Goal: Information Seeking & Learning: Learn about a topic

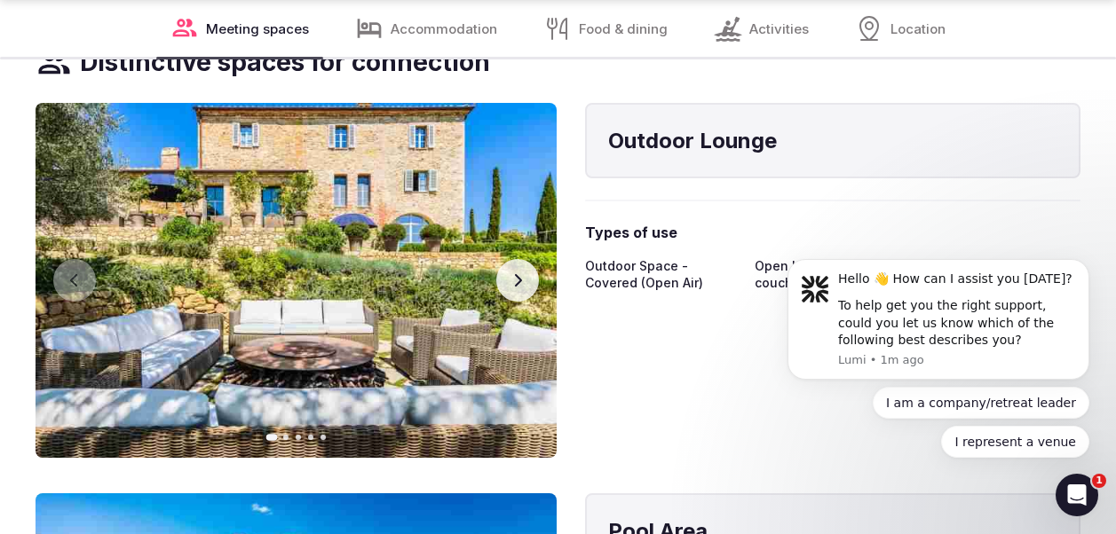
scroll to position [2510, 0]
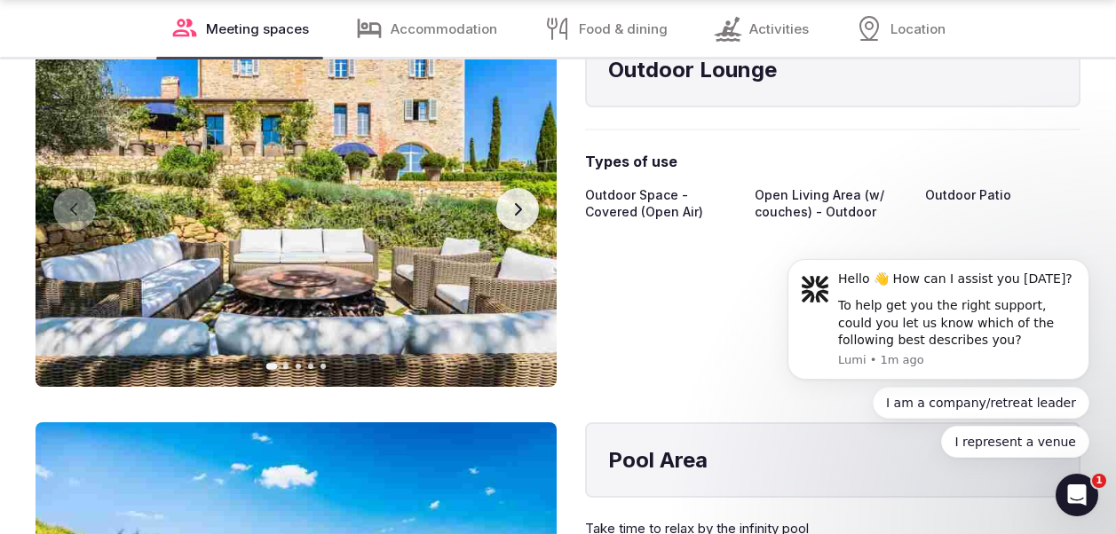
click at [520, 212] on icon "button" at bounding box center [517, 209] width 14 height 14
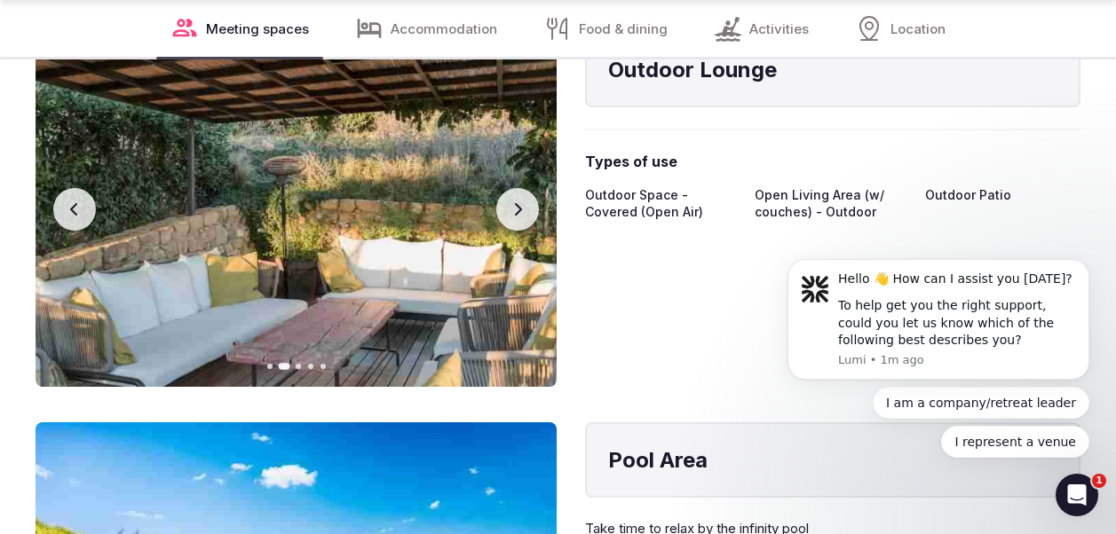
click at [520, 212] on icon "button" at bounding box center [517, 209] width 14 height 14
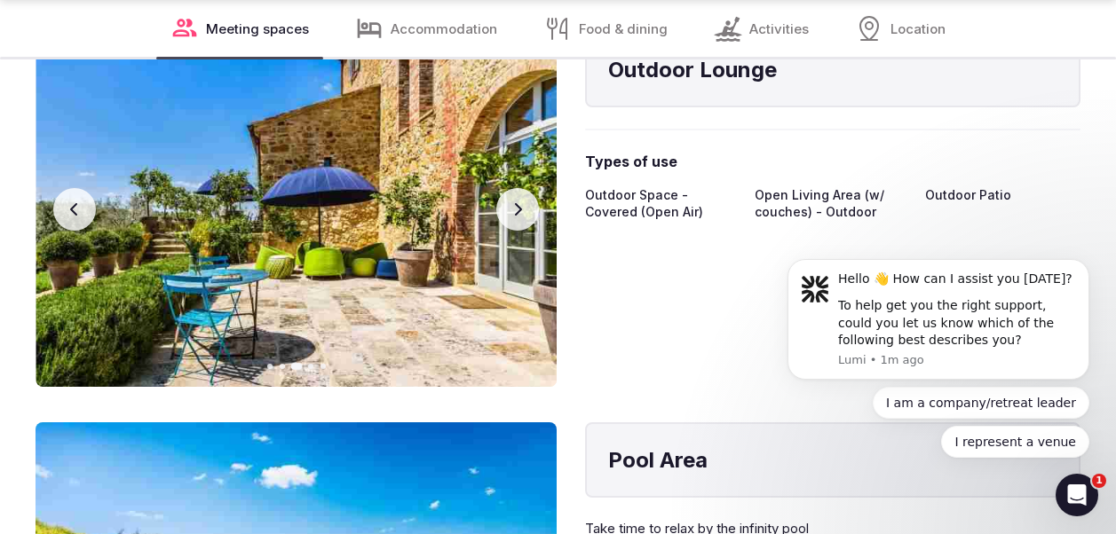
click at [520, 214] on icon "button" at bounding box center [517, 209] width 14 height 14
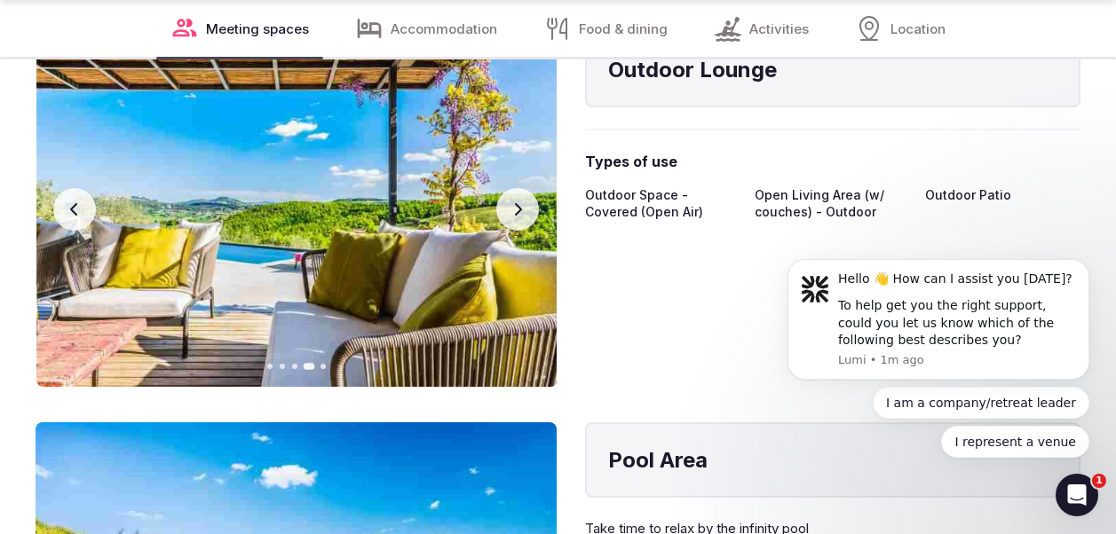
click at [520, 214] on icon "button" at bounding box center [517, 209] width 14 height 14
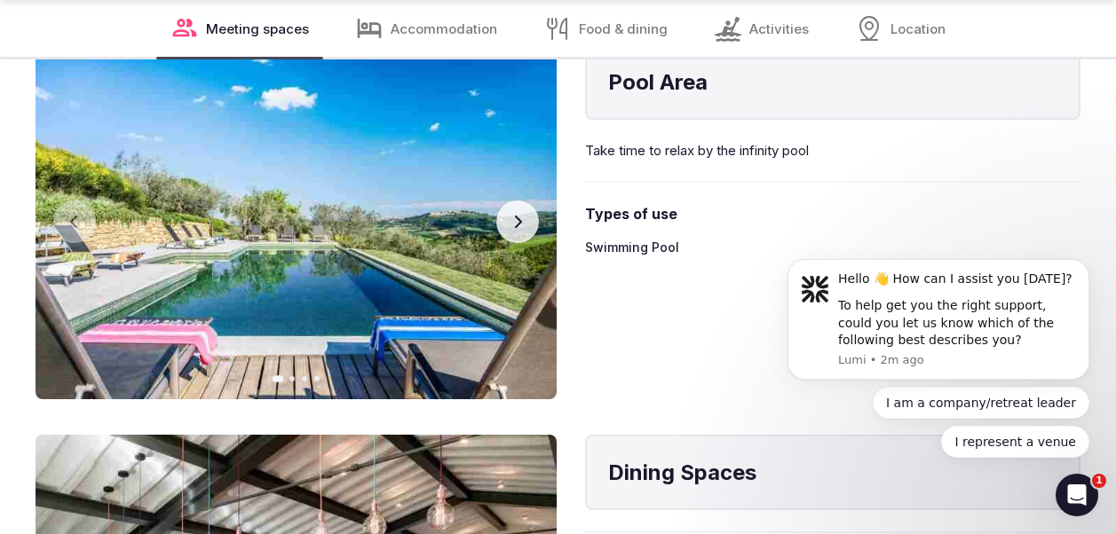
scroll to position [2959, 0]
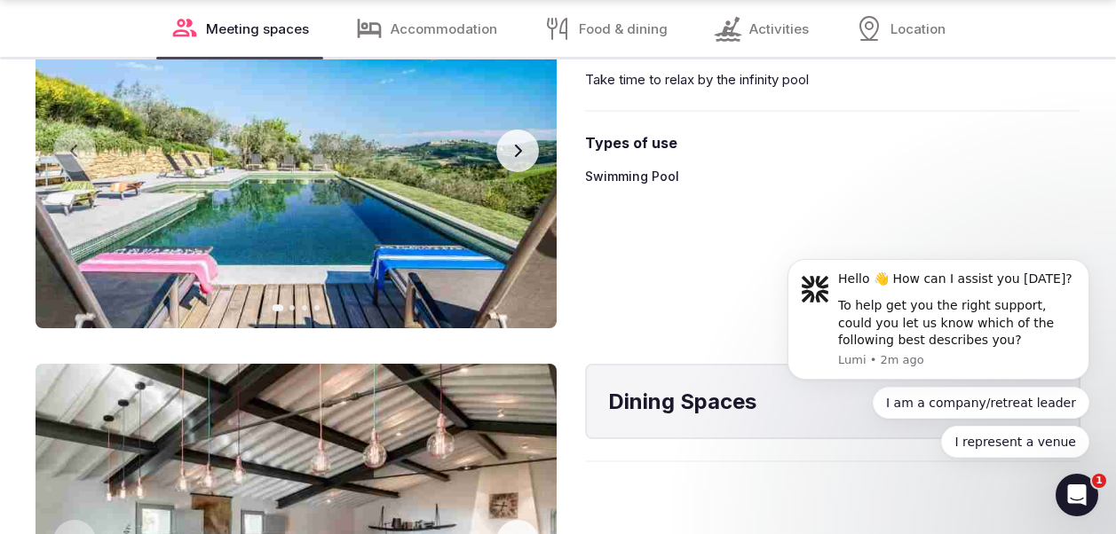
click at [517, 153] on icon "button" at bounding box center [517, 151] width 14 height 14
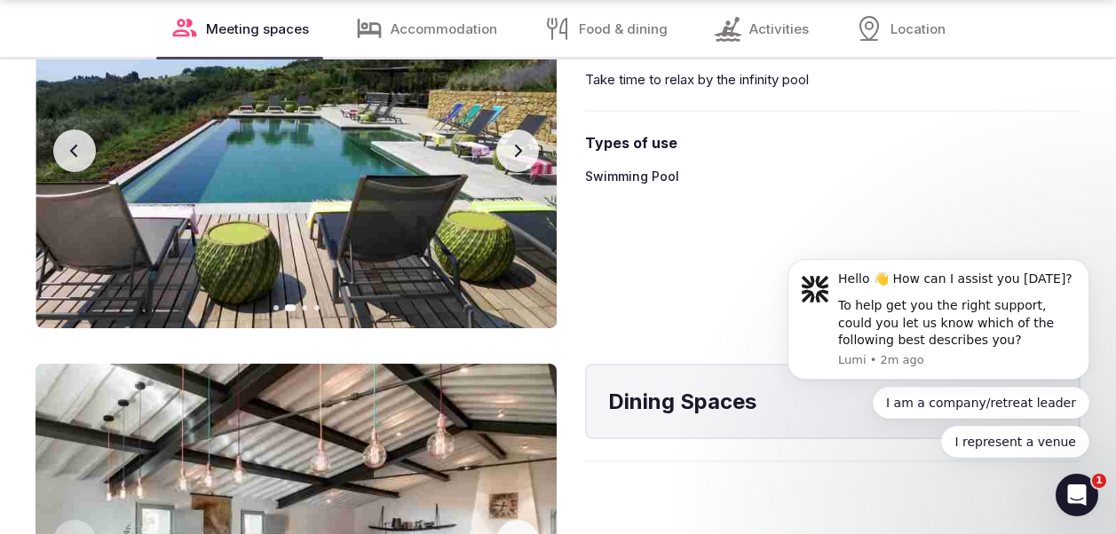
click at [517, 153] on icon "button" at bounding box center [517, 151] width 14 height 14
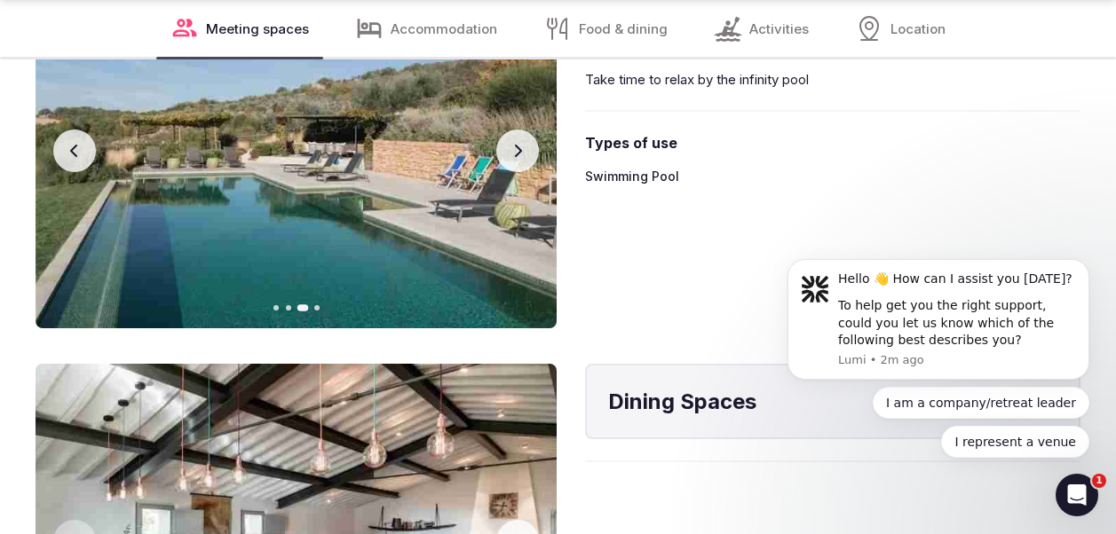
click at [517, 153] on icon "button" at bounding box center [517, 151] width 14 height 14
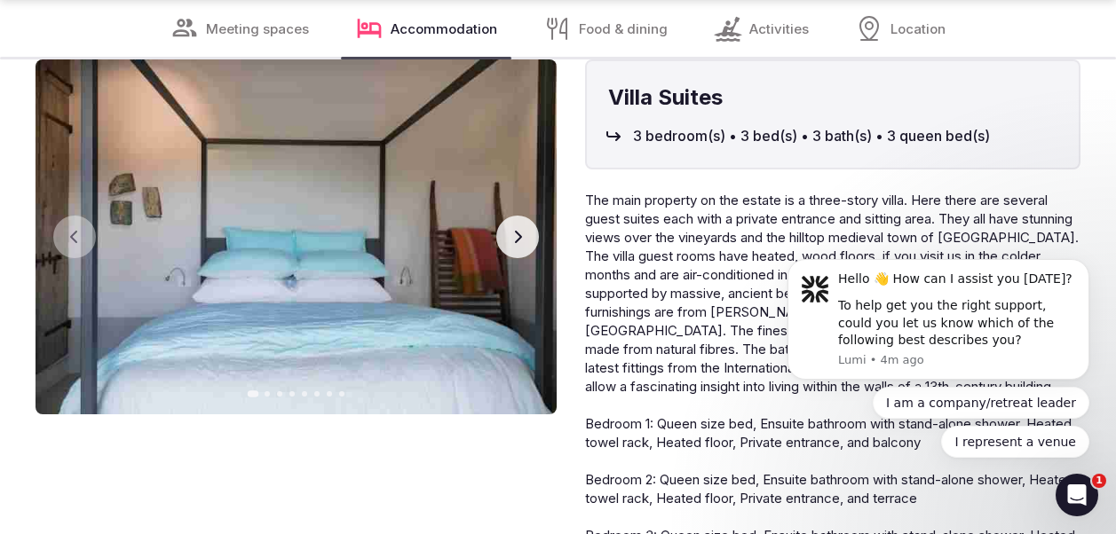
scroll to position [4147, 0]
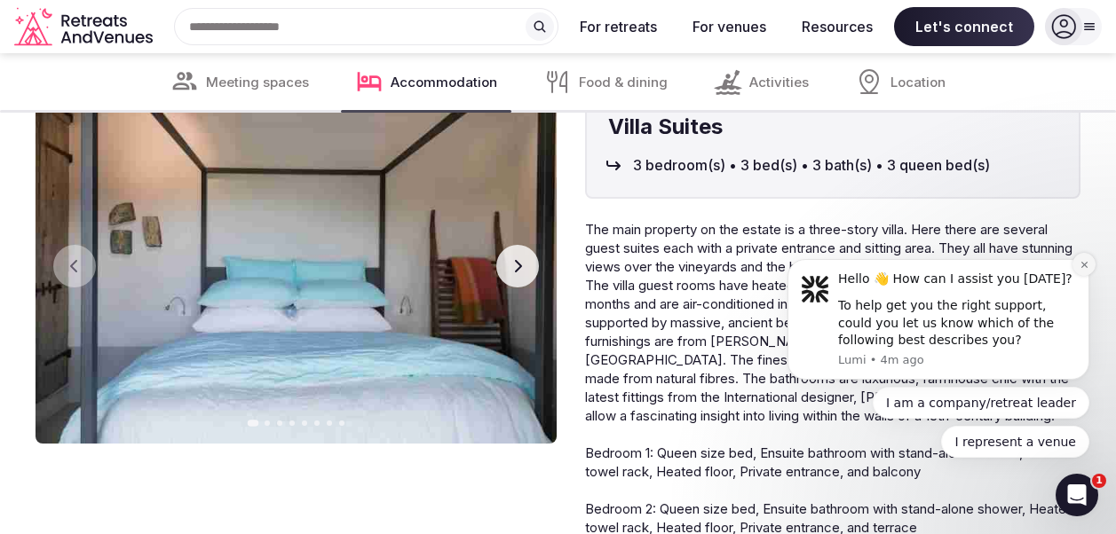
click at [1083, 268] on icon "Dismiss notification" at bounding box center [1084, 265] width 10 height 10
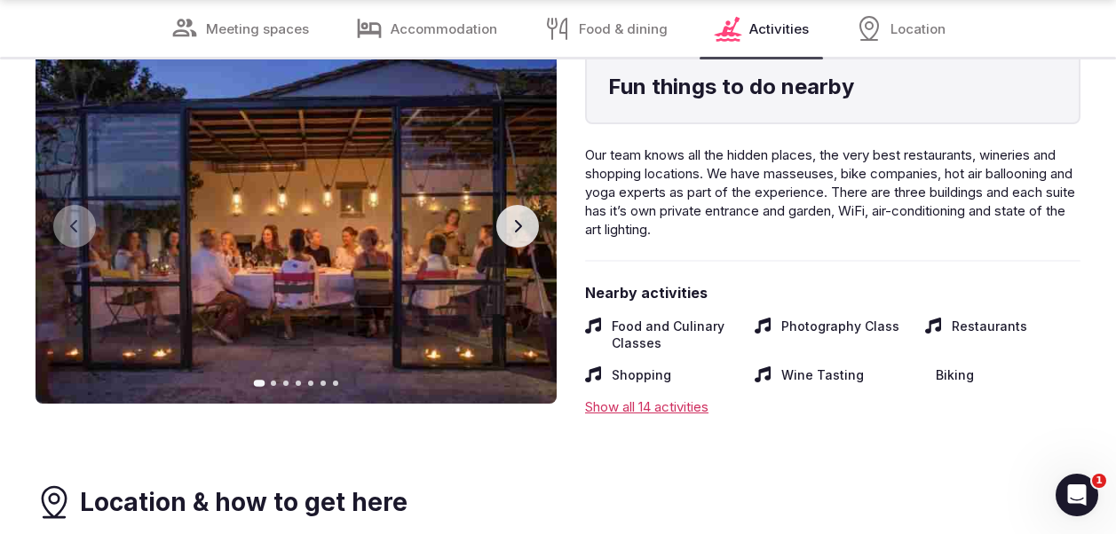
scroll to position [6620, 0]
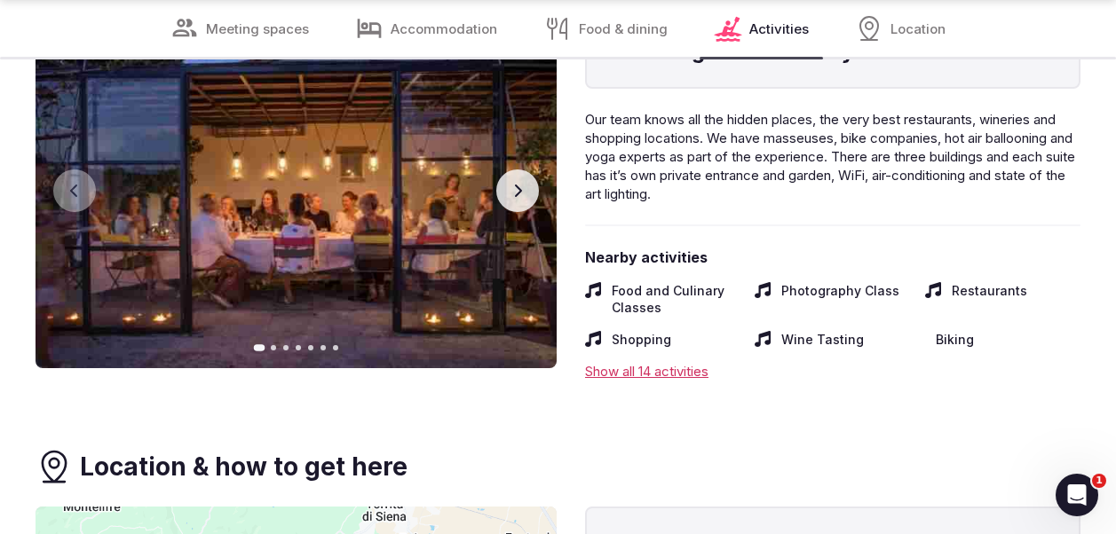
click at [607, 381] on div "Show all 14 activities" at bounding box center [832, 371] width 495 height 19
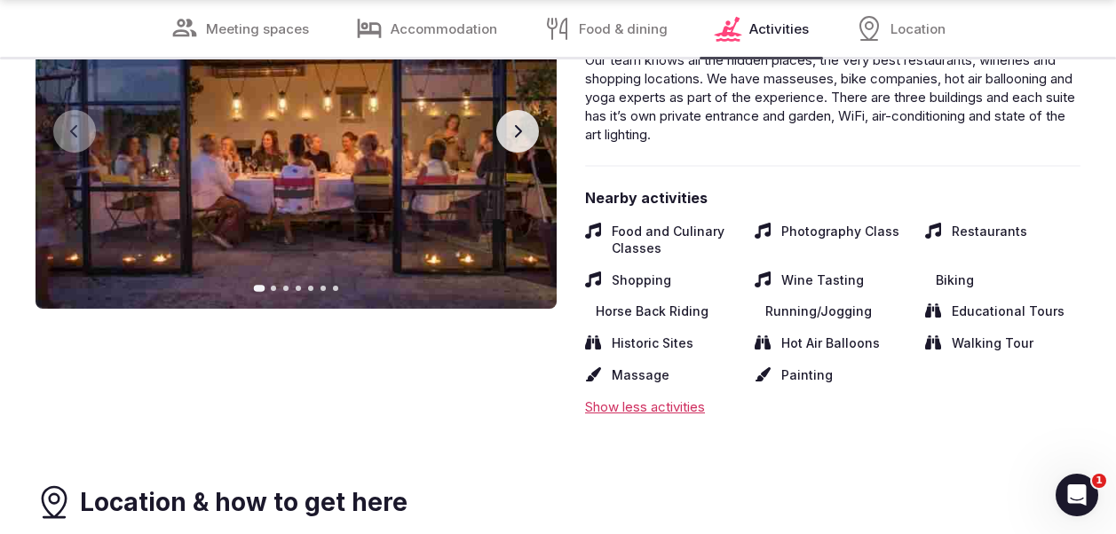
scroll to position [6695, 0]
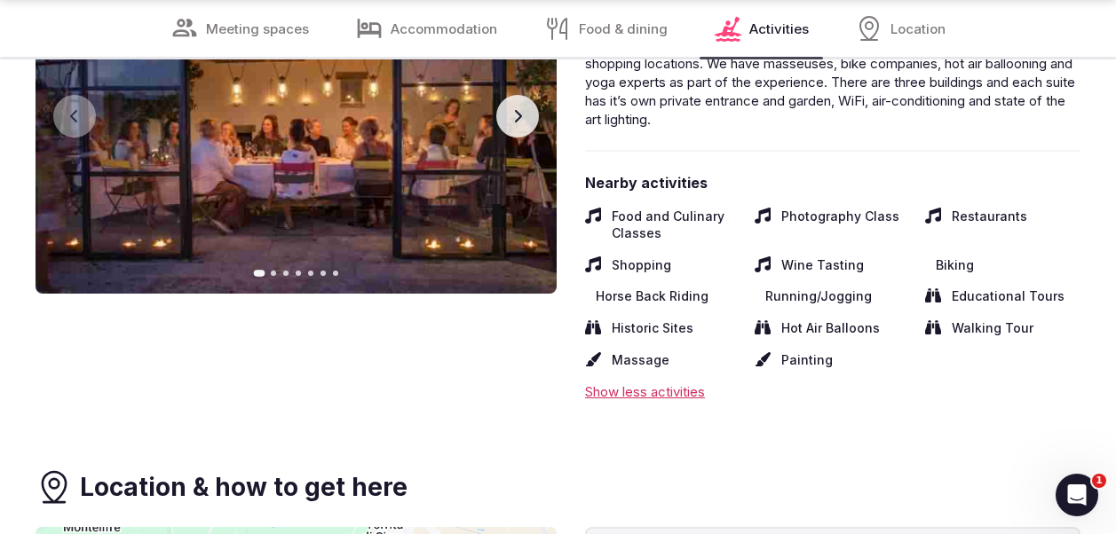
click at [624, 242] on span "Food and Culinary Classes" at bounding box center [676, 225] width 129 height 35
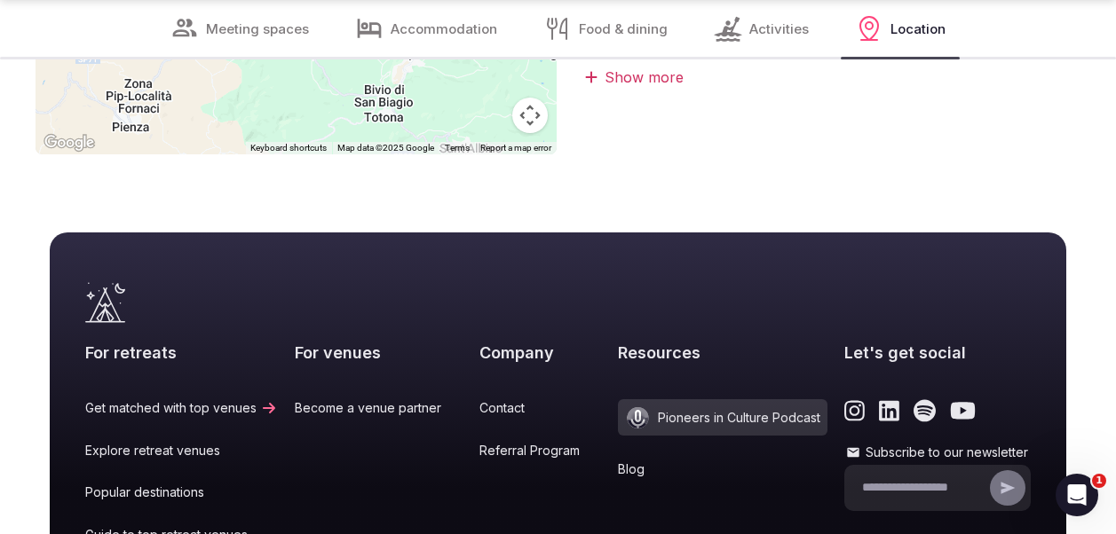
scroll to position [7185, 0]
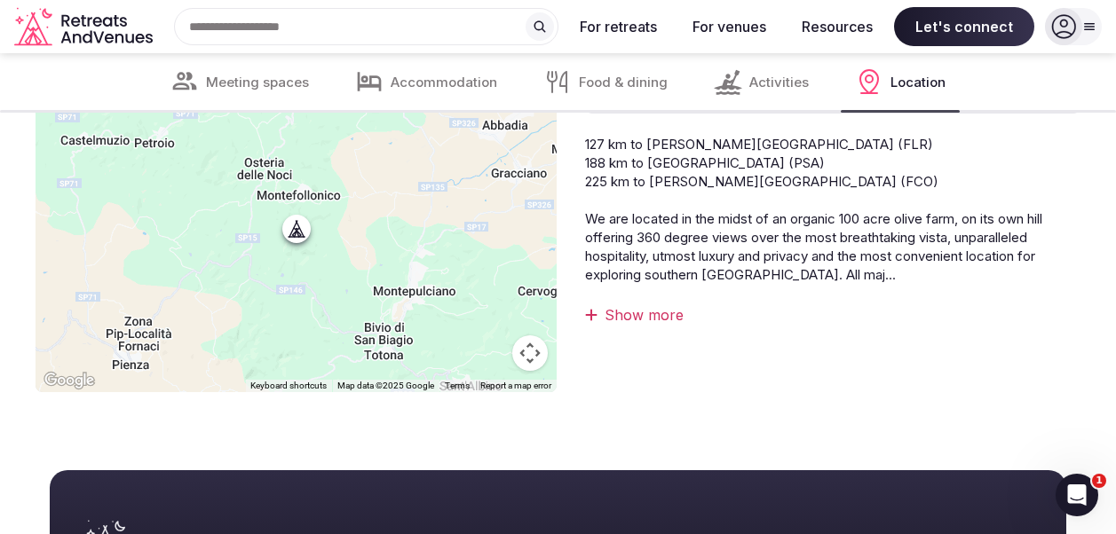
click at [601, 325] on div "Show more" at bounding box center [832, 315] width 495 height 20
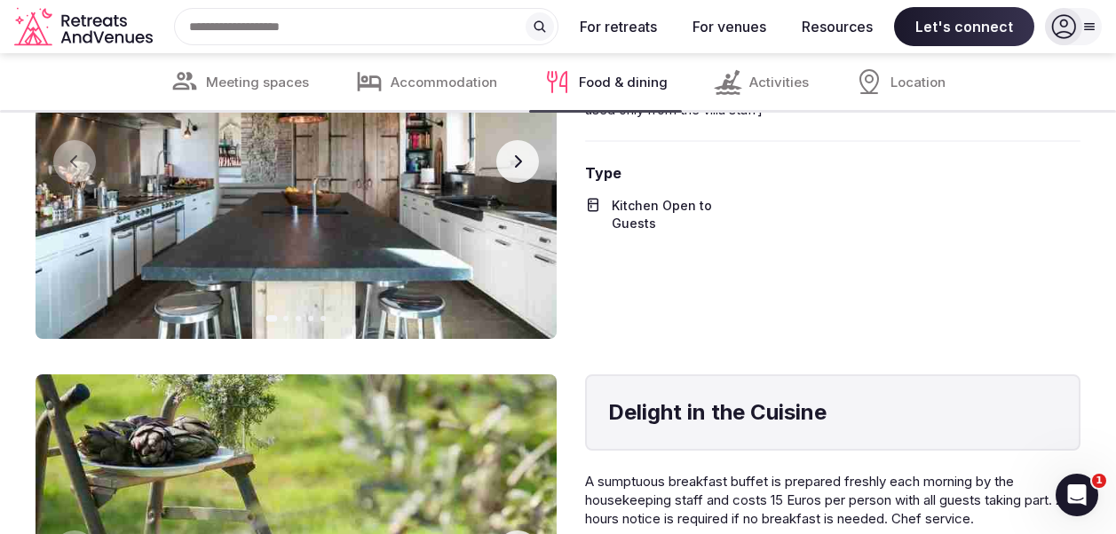
scroll to position [5677, 0]
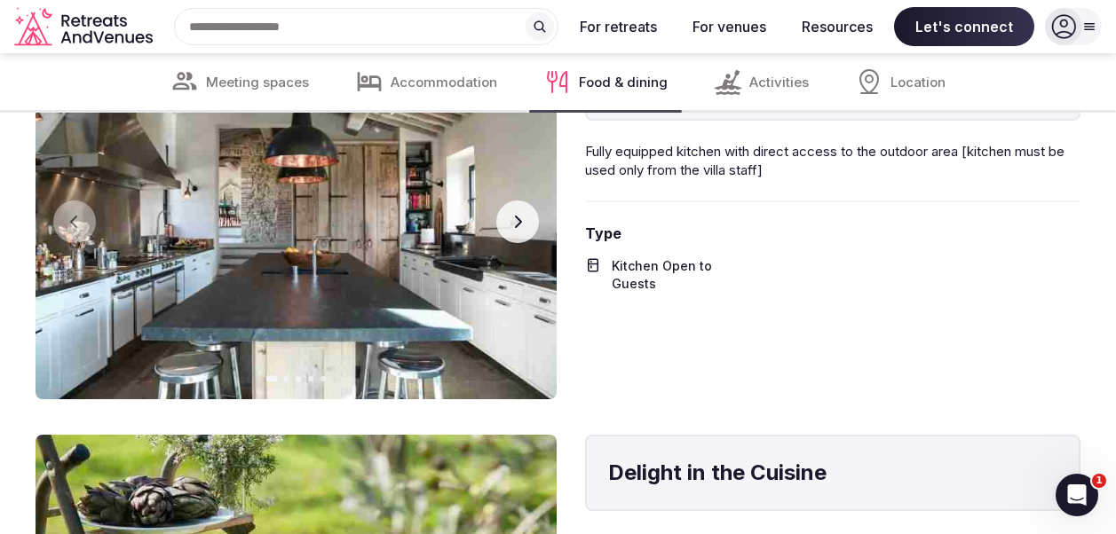
click at [523, 229] on icon "button" at bounding box center [517, 222] width 14 height 14
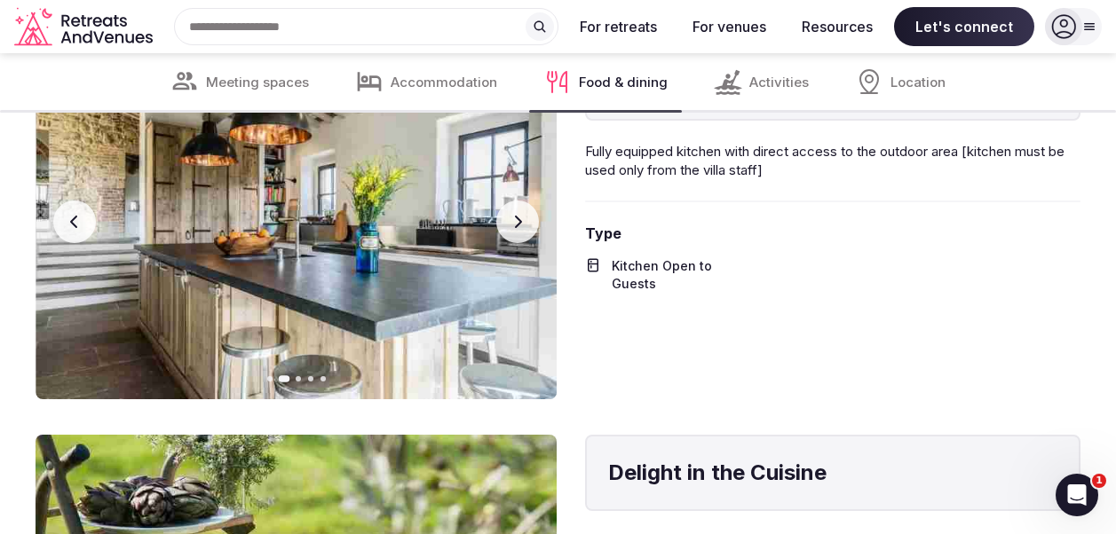
click at [519, 228] on icon "button" at bounding box center [518, 222] width 7 height 12
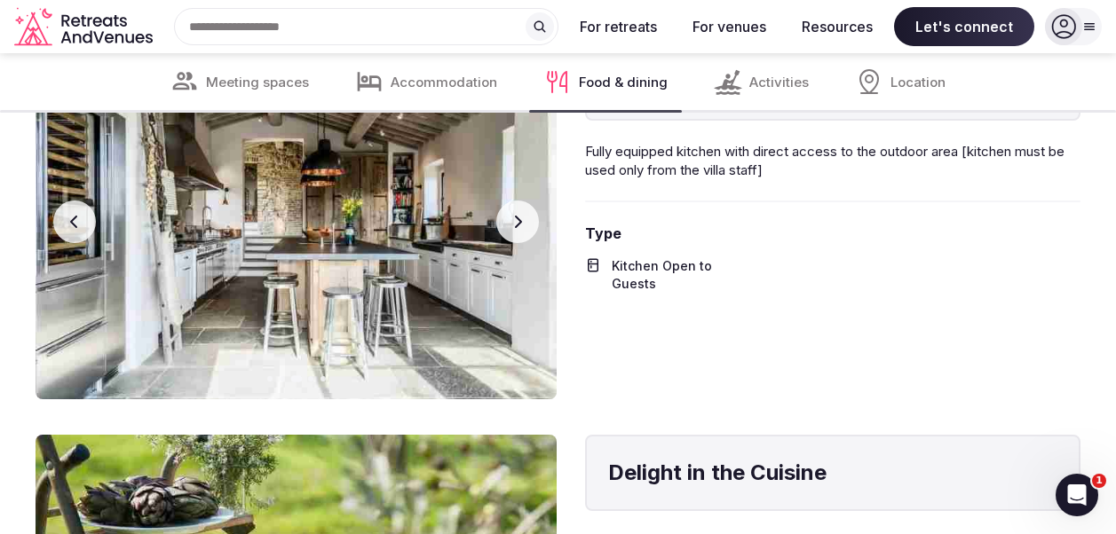
click at [519, 228] on icon "button" at bounding box center [518, 222] width 7 height 12
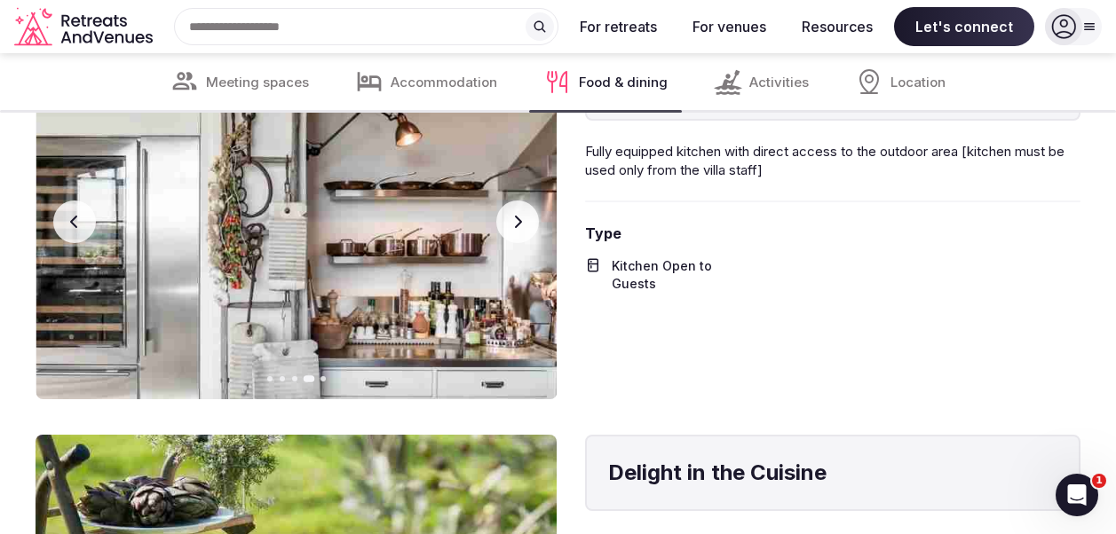
click at [519, 228] on icon "button" at bounding box center [518, 222] width 7 height 12
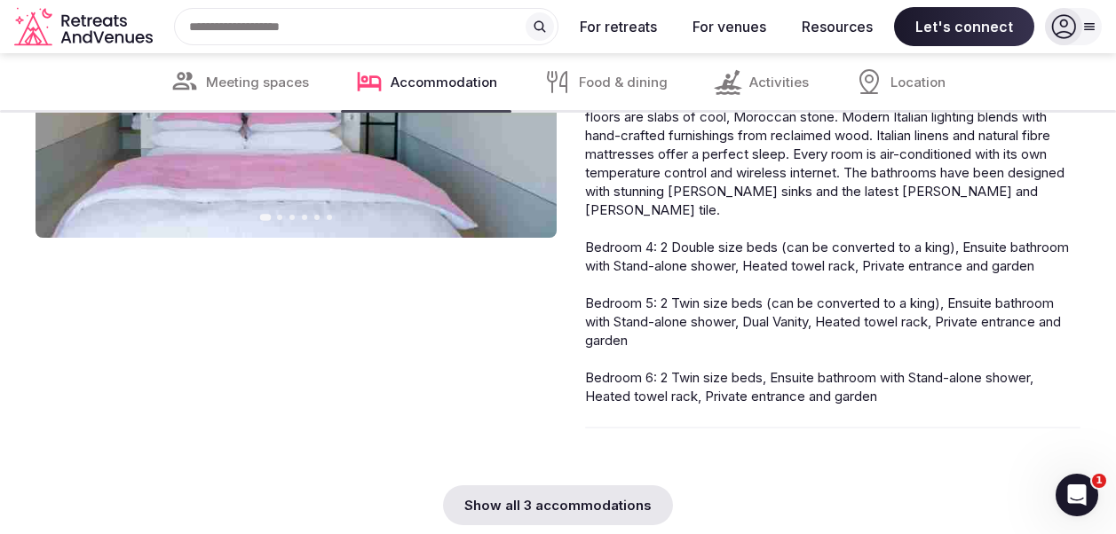
scroll to position [4690, 0]
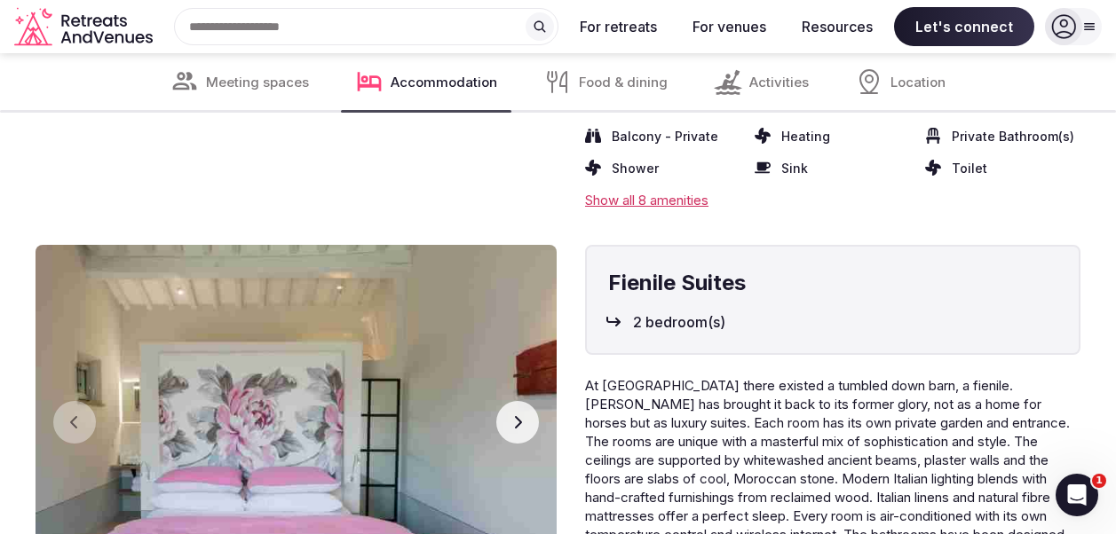
click at [514, 430] on icon "button" at bounding box center [517, 422] width 14 height 14
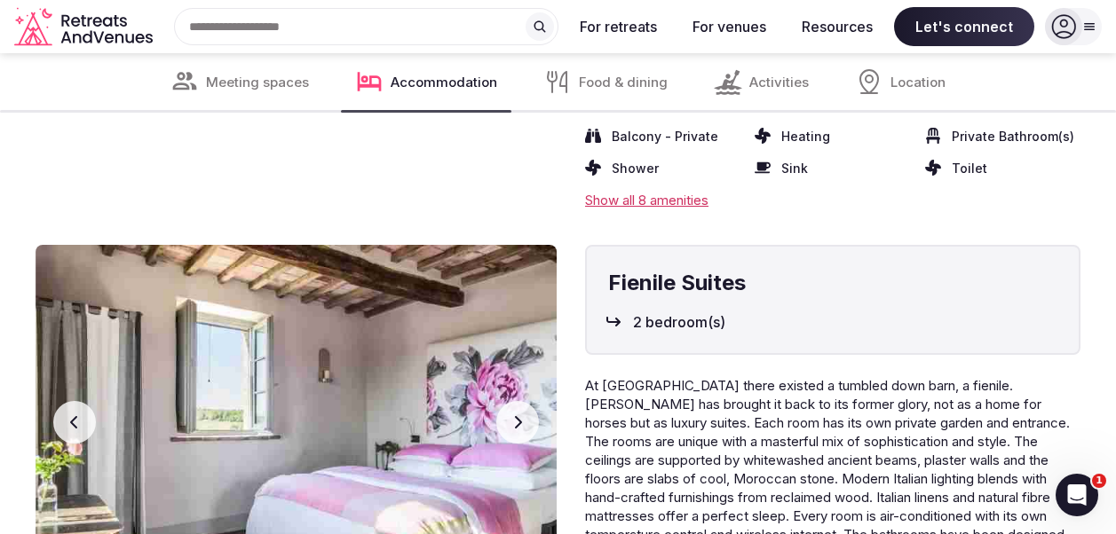
click at [514, 430] on icon "button" at bounding box center [517, 422] width 14 height 14
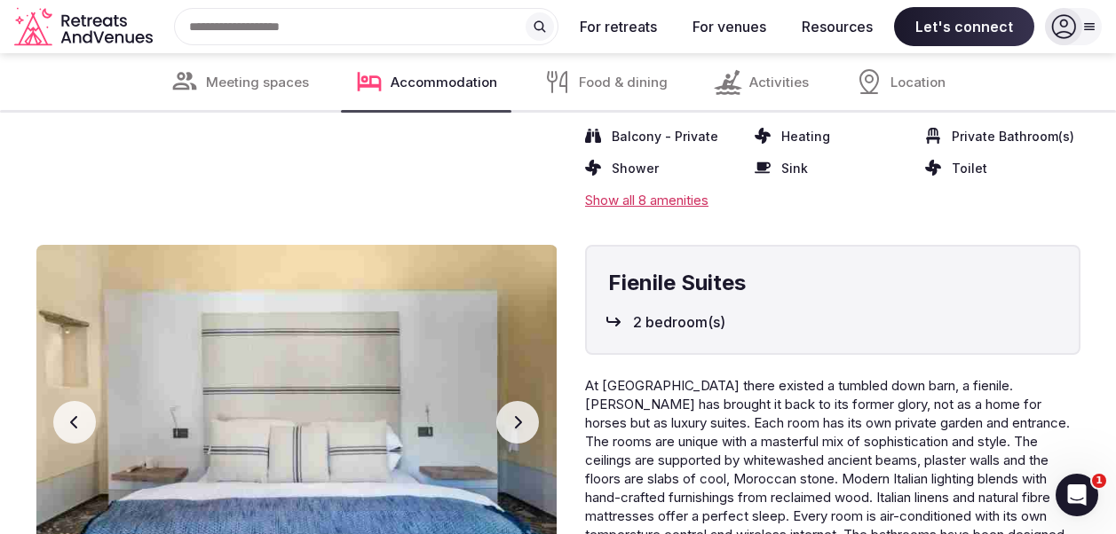
click at [514, 430] on icon "button" at bounding box center [517, 422] width 14 height 14
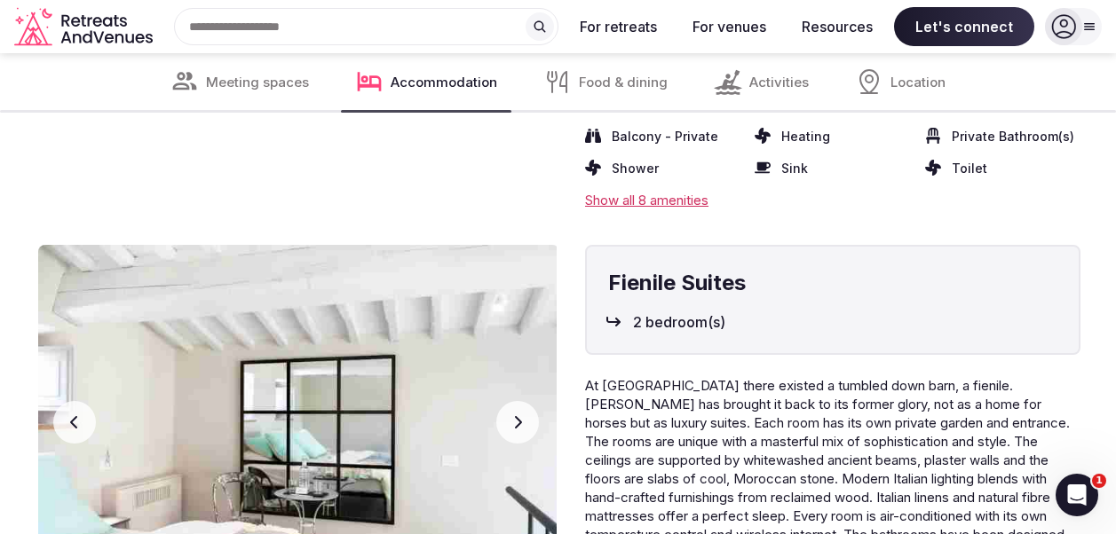
click at [513, 430] on icon "button" at bounding box center [517, 422] width 14 height 14
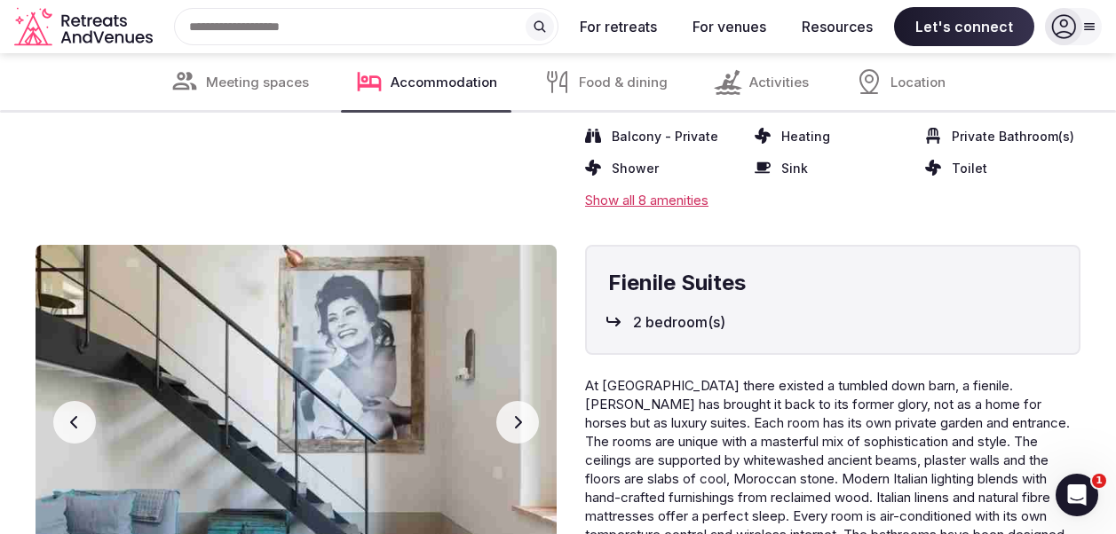
click at [513, 430] on icon "button" at bounding box center [517, 422] width 14 height 14
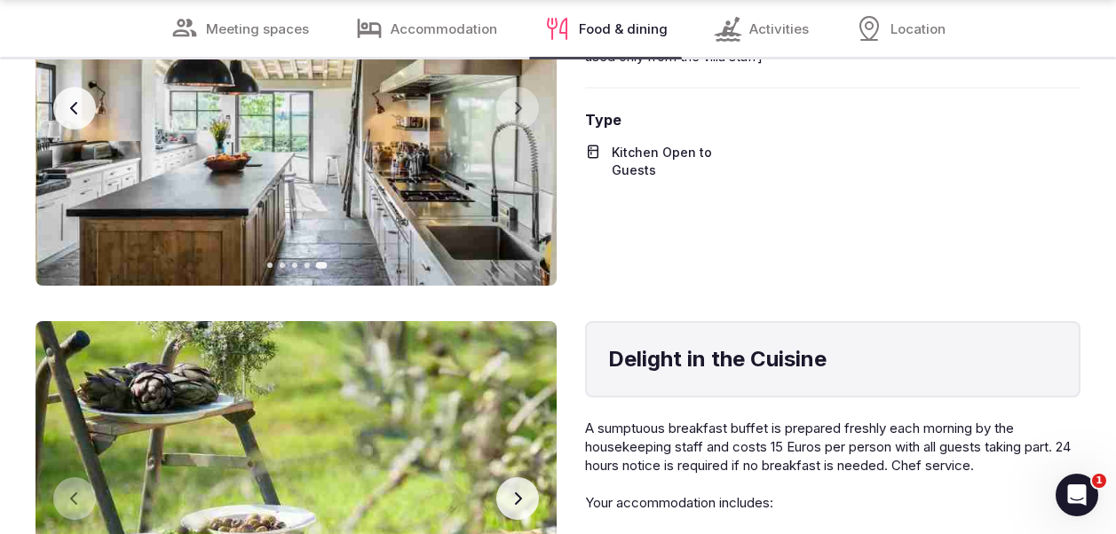
scroll to position [5821, 0]
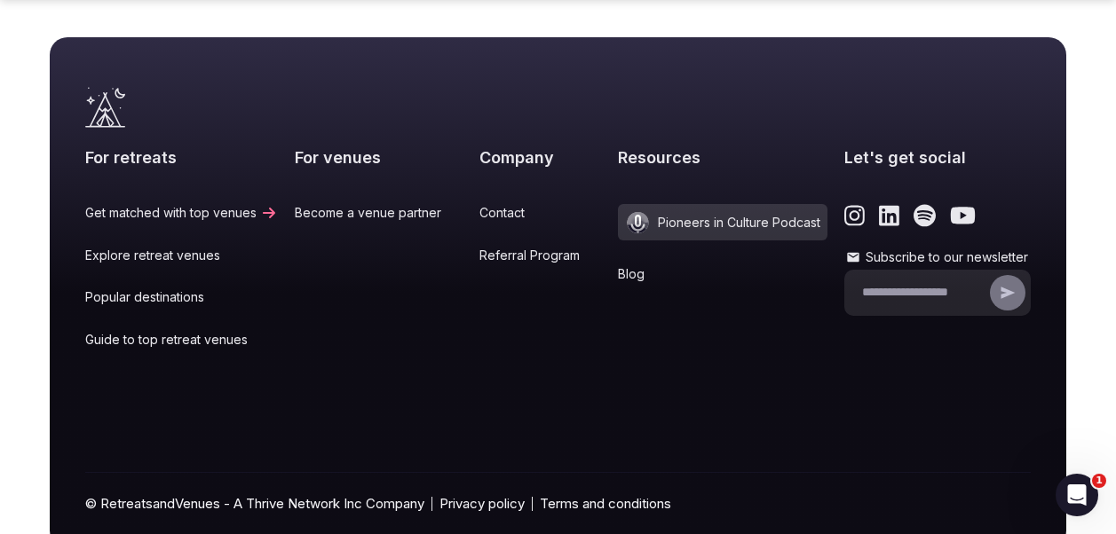
scroll to position [7857, 0]
